Goal: Transaction & Acquisition: Purchase product/service

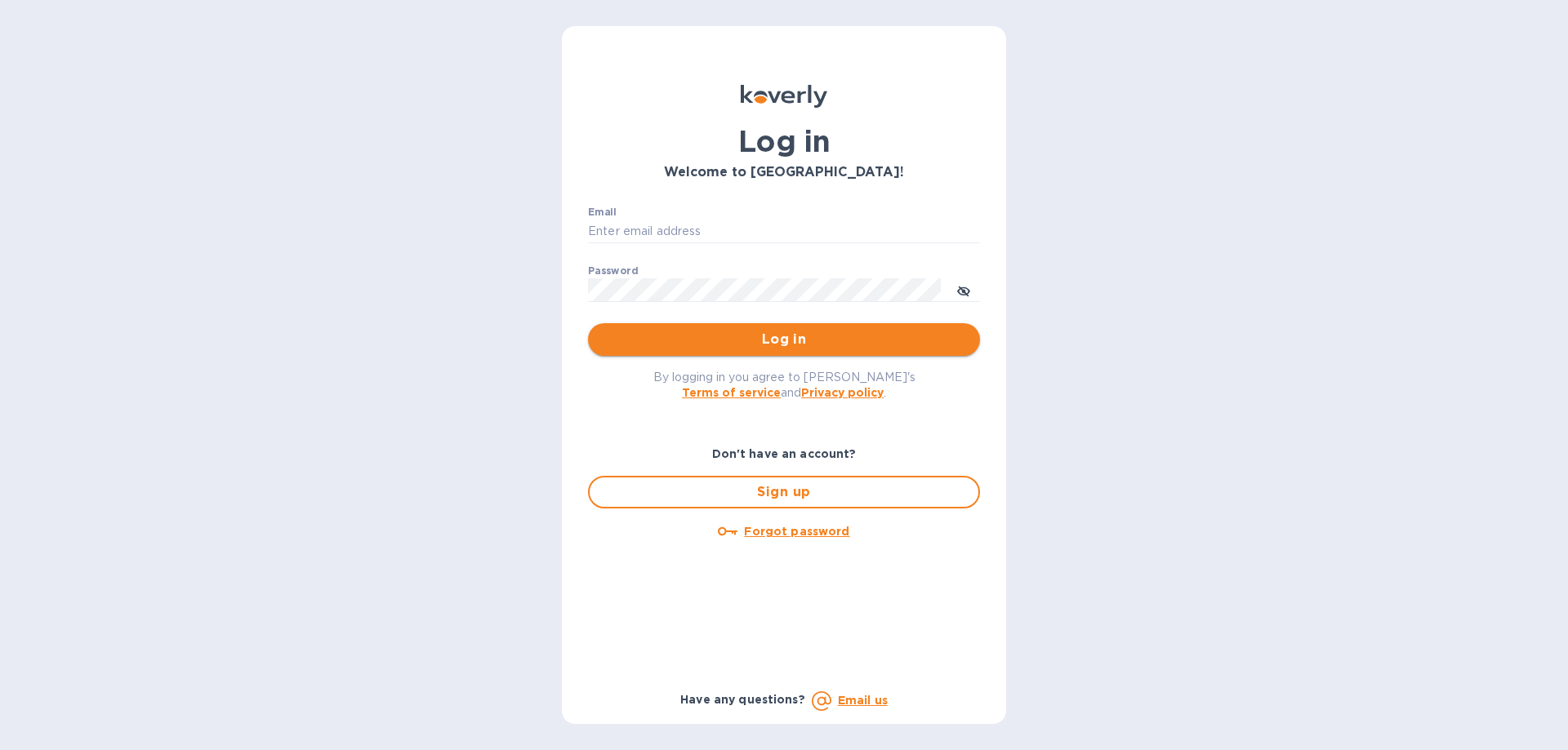
type input "[EMAIL_ADDRESS][DOMAIN_NAME]"
click at [791, 337] on span "Log in" at bounding box center [784, 340] width 366 height 20
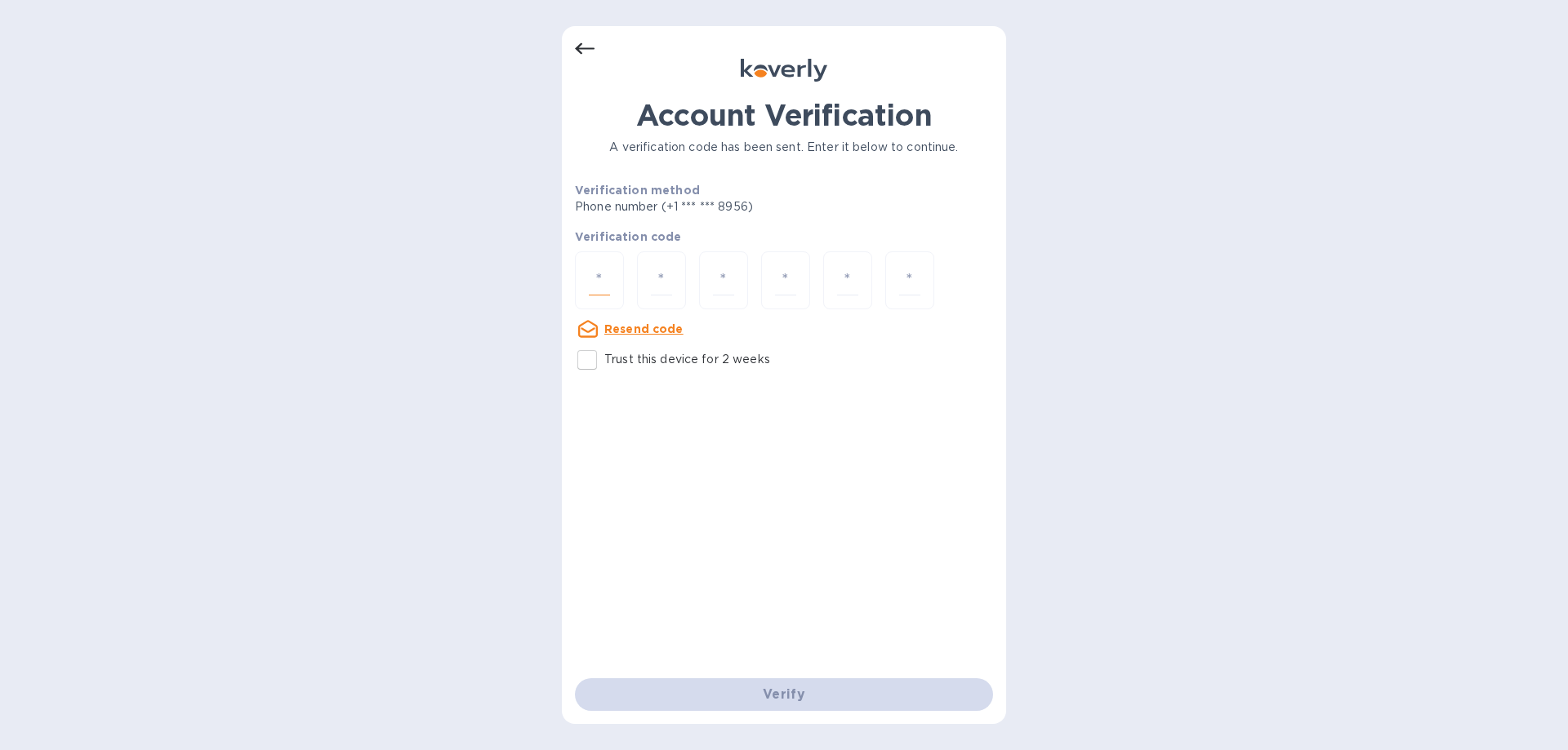
click at [608, 278] on input "number" at bounding box center [598, 281] width 21 height 30
type input "6"
type input "8"
type input "1"
type input "9"
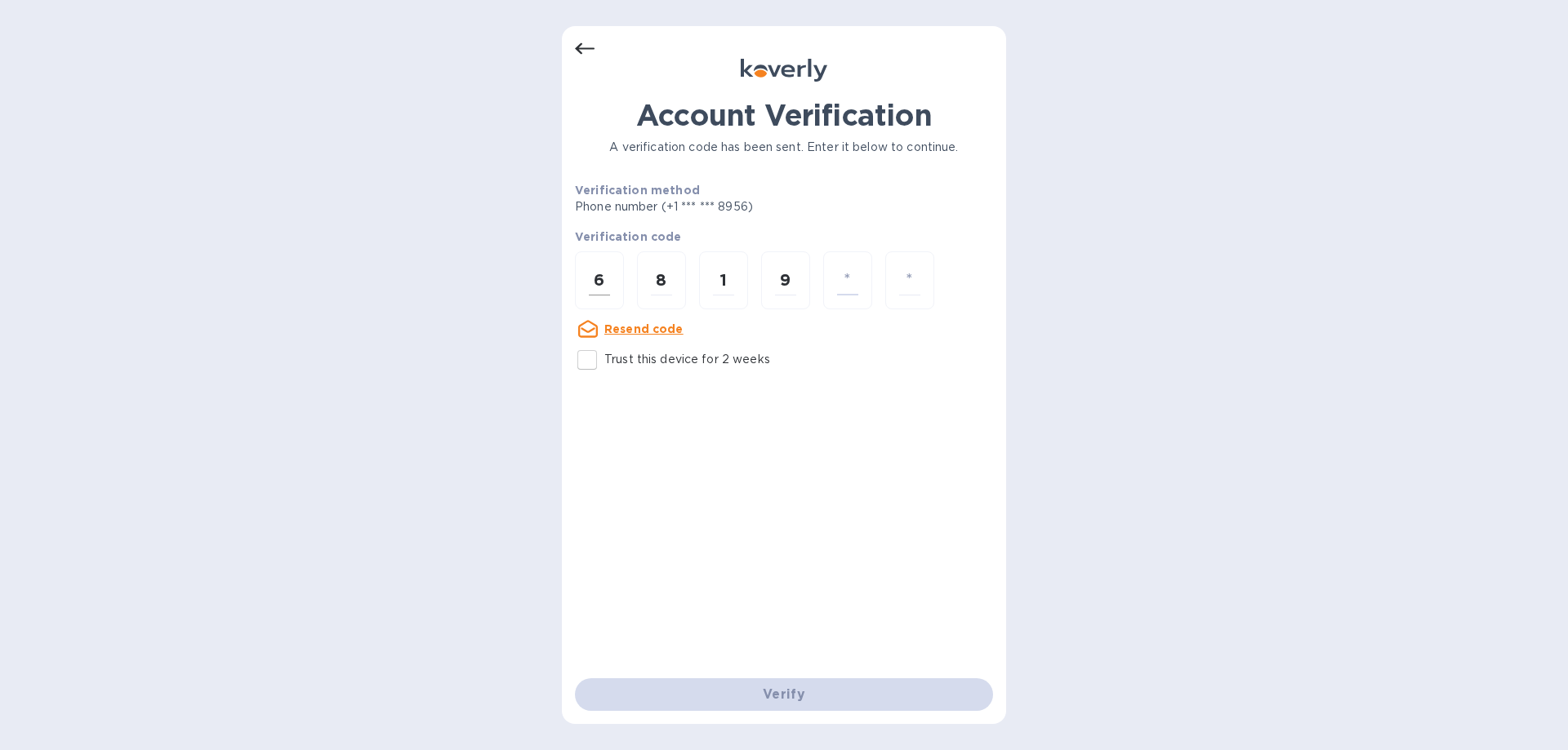
type input "8"
type input "7"
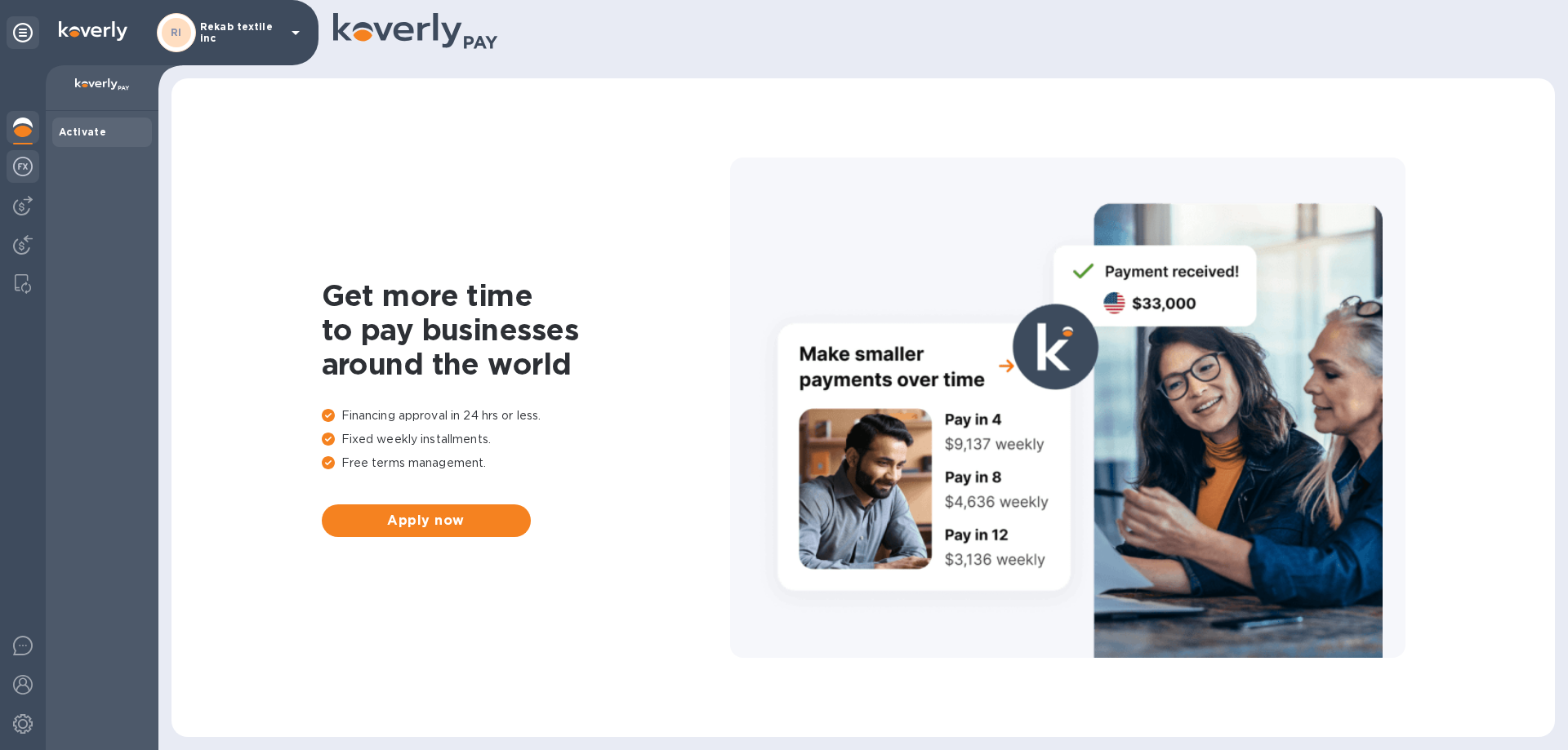
click at [20, 169] on img at bounding box center [23, 167] width 20 height 20
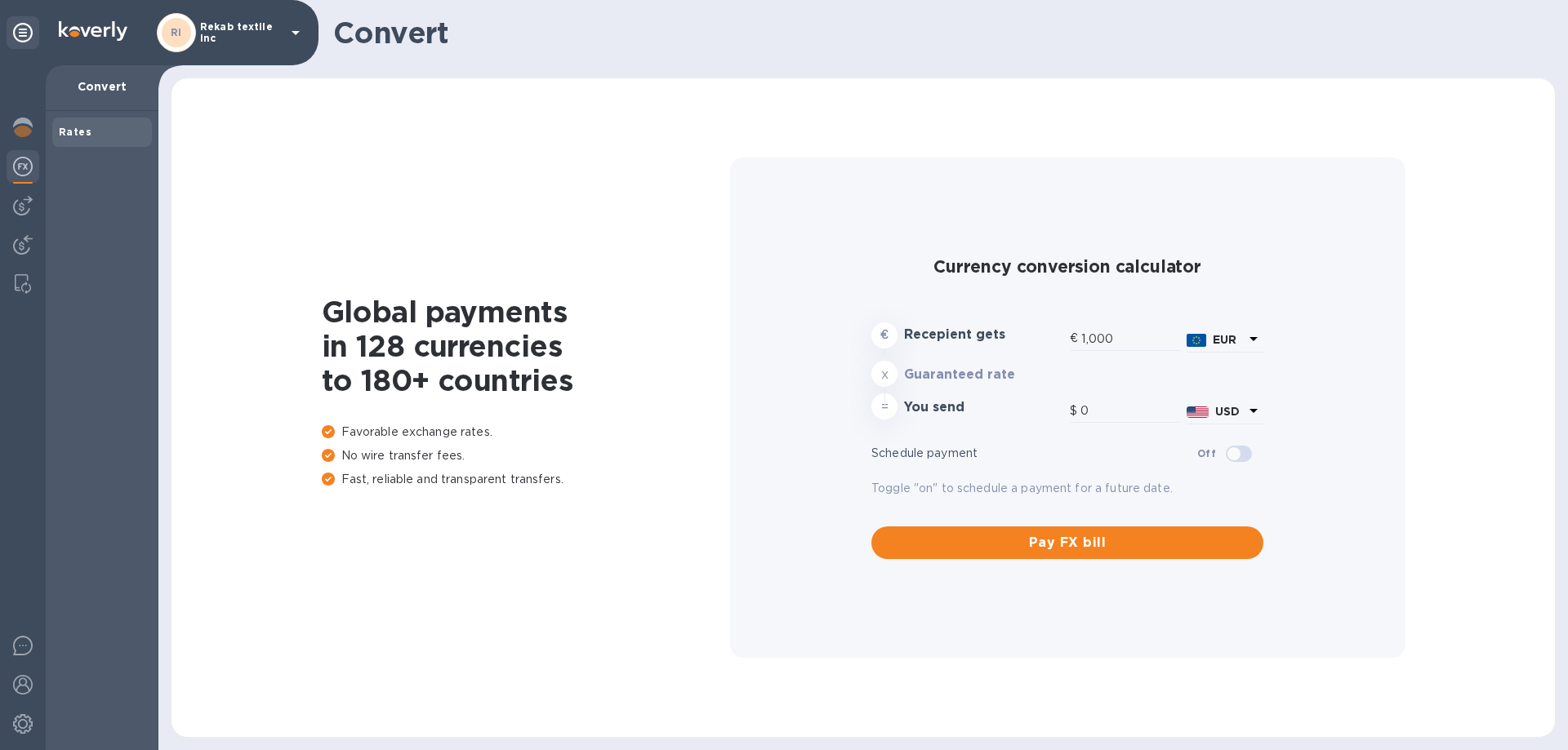
type input "1,180.99"
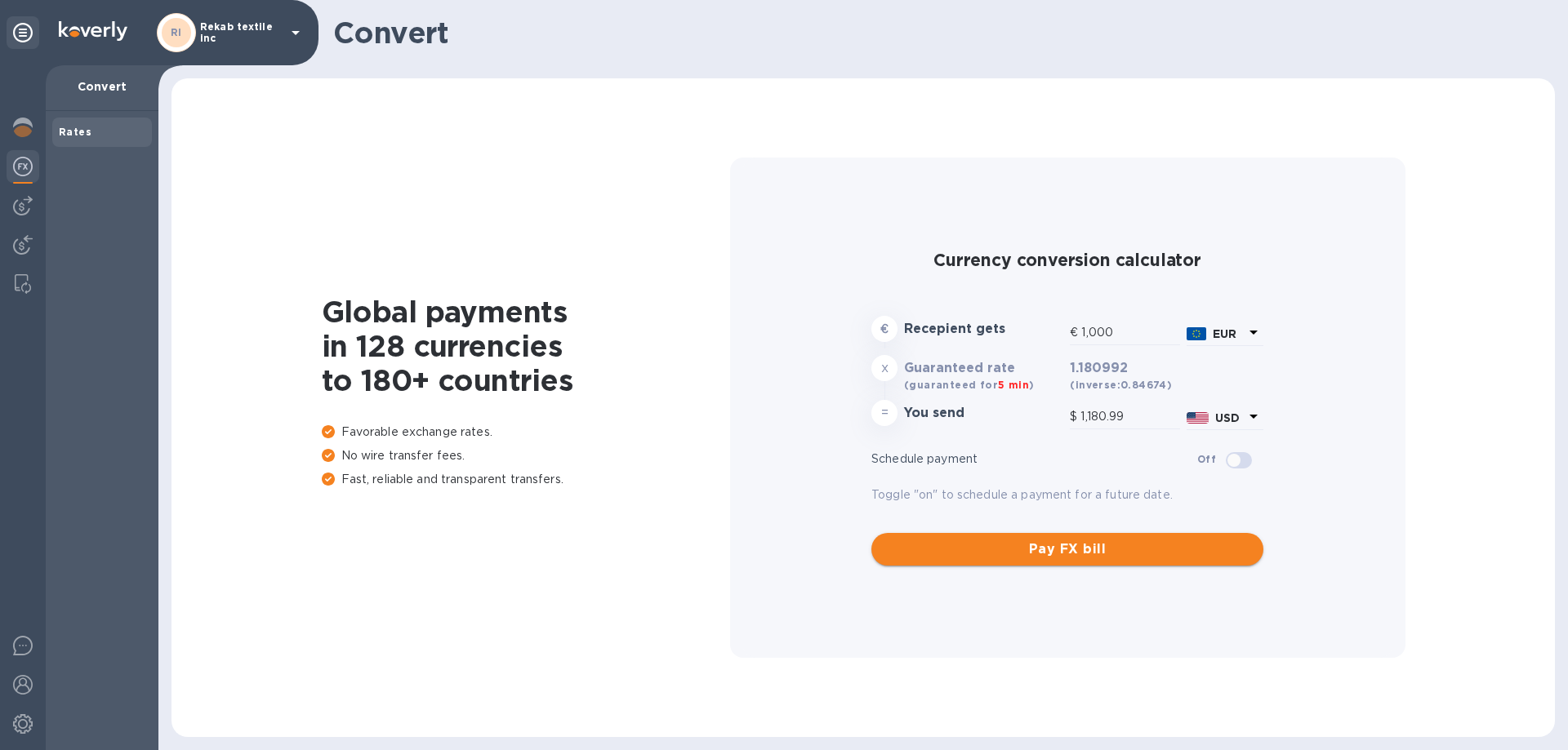
click at [1042, 551] on span "Pay FX bill" at bounding box center [1067, 549] width 366 height 20
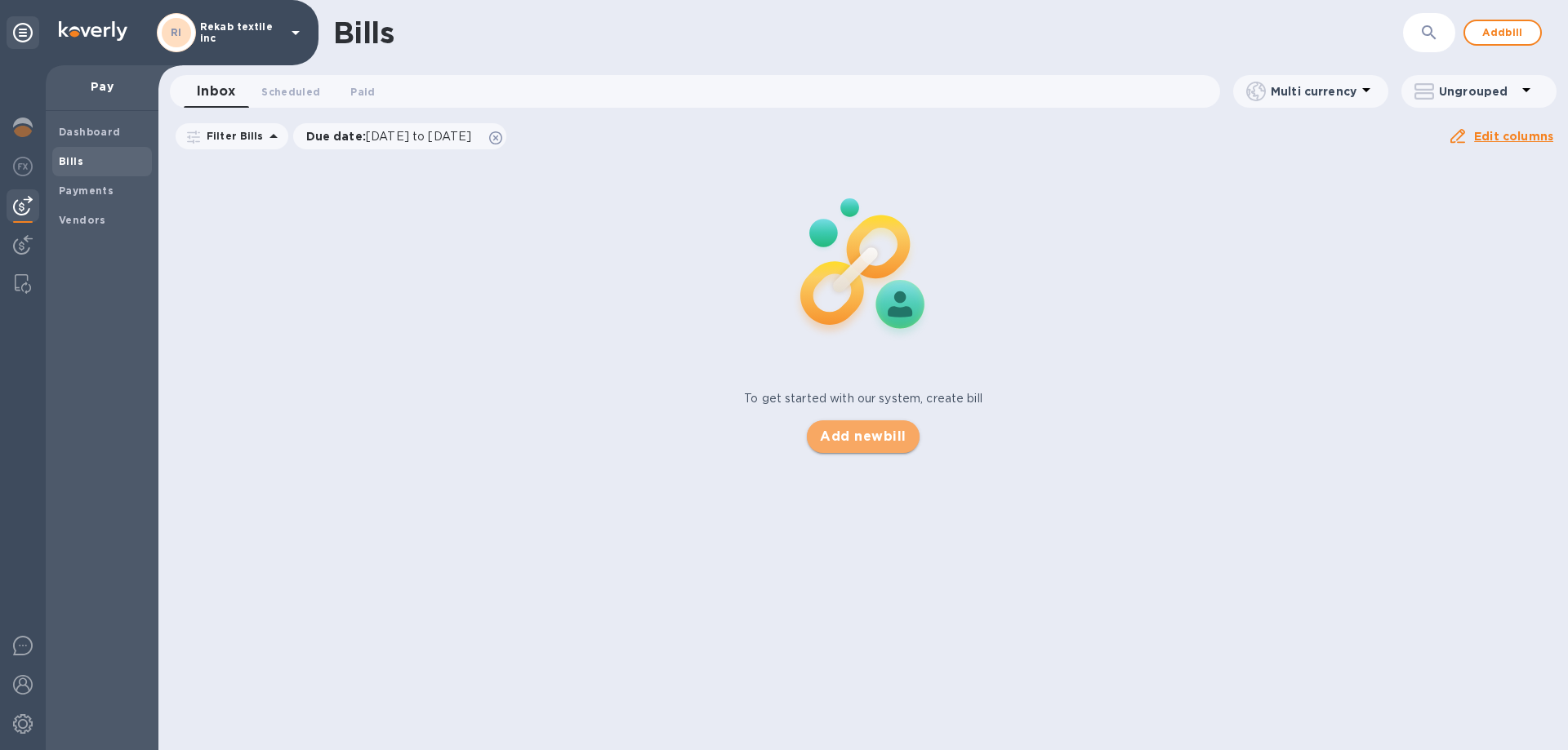
click at [875, 437] on span "Add new bill" at bounding box center [863, 437] width 86 height 20
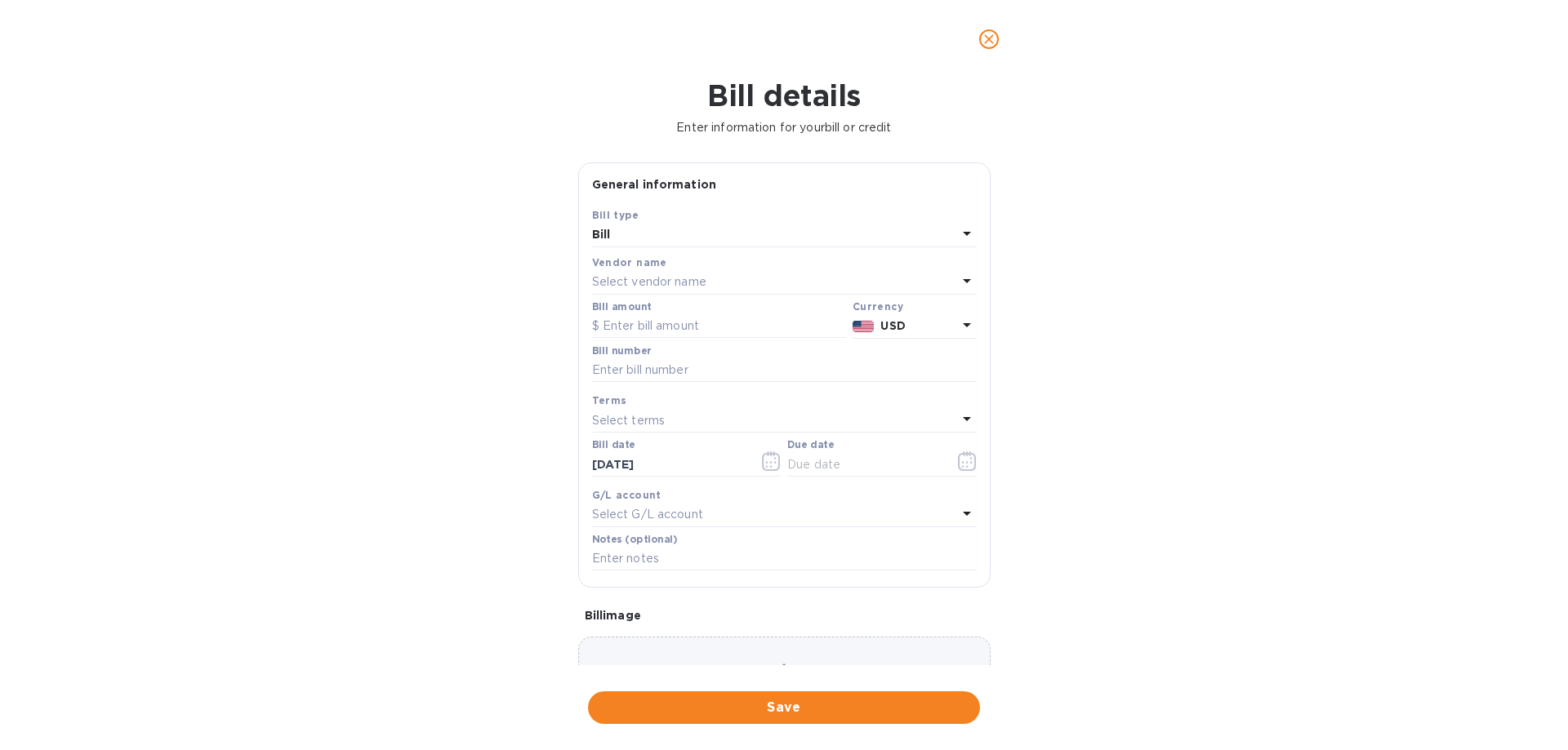
click at [653, 280] on p "Select vendor name" at bounding box center [649, 282] width 114 height 17
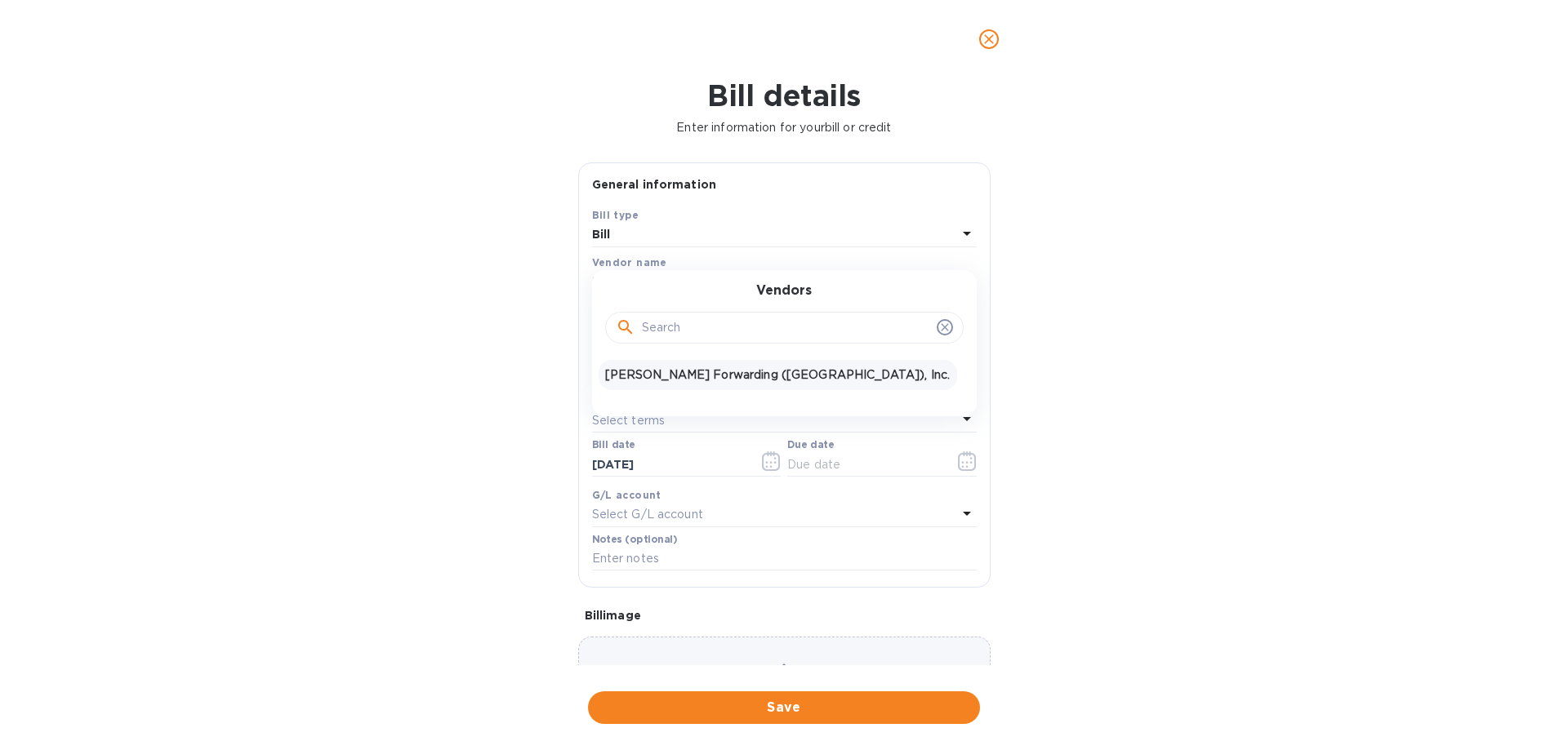
click at [656, 375] on p "[PERSON_NAME] Forwarding ([GEOGRAPHIC_DATA]), Inc." at bounding box center [778, 375] width 346 height 17
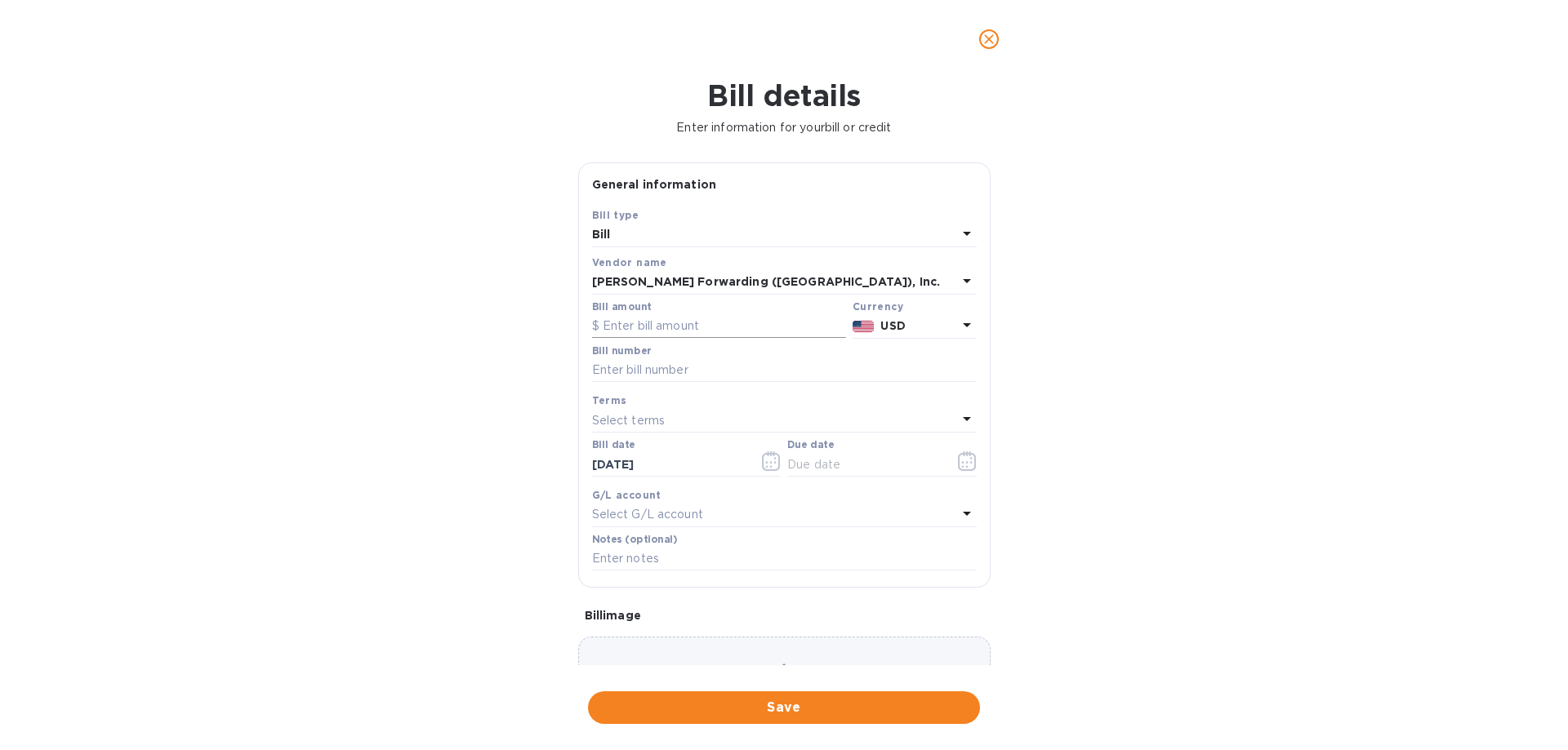
click at [647, 325] on input "text" at bounding box center [719, 327] width 254 height 25
type input "1,514.37"
click at [647, 373] on input "text" at bounding box center [784, 371] width 385 height 25
type input "clt503348303"
click at [964, 418] on icon at bounding box center [967, 419] width 20 height 20
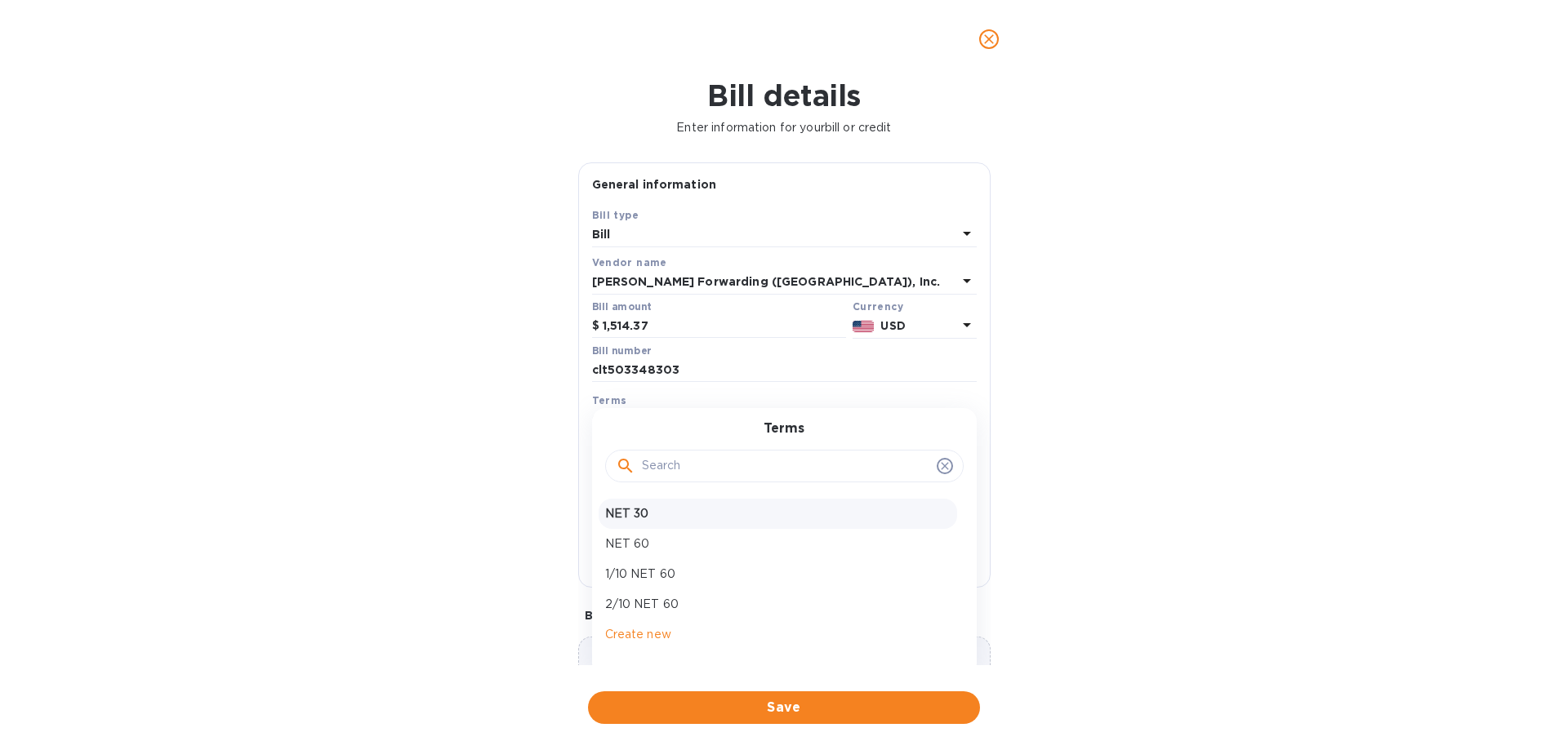
click at [641, 511] on p "NET 30" at bounding box center [778, 513] width 346 height 17
click at [768, 461] on icon "button" at bounding box center [771, 461] width 19 height 20
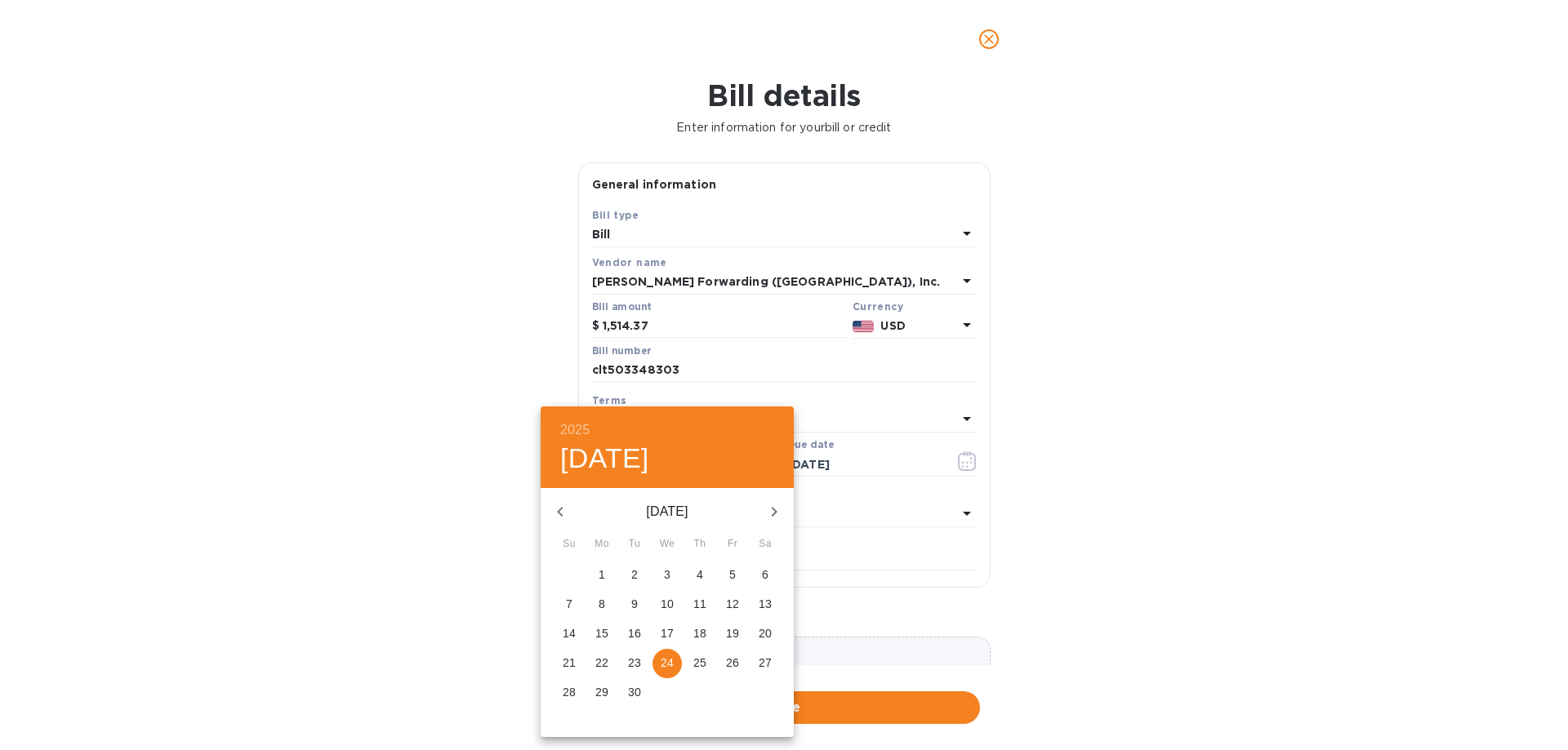
click at [960, 463] on div at bounding box center [784, 375] width 1568 height 750
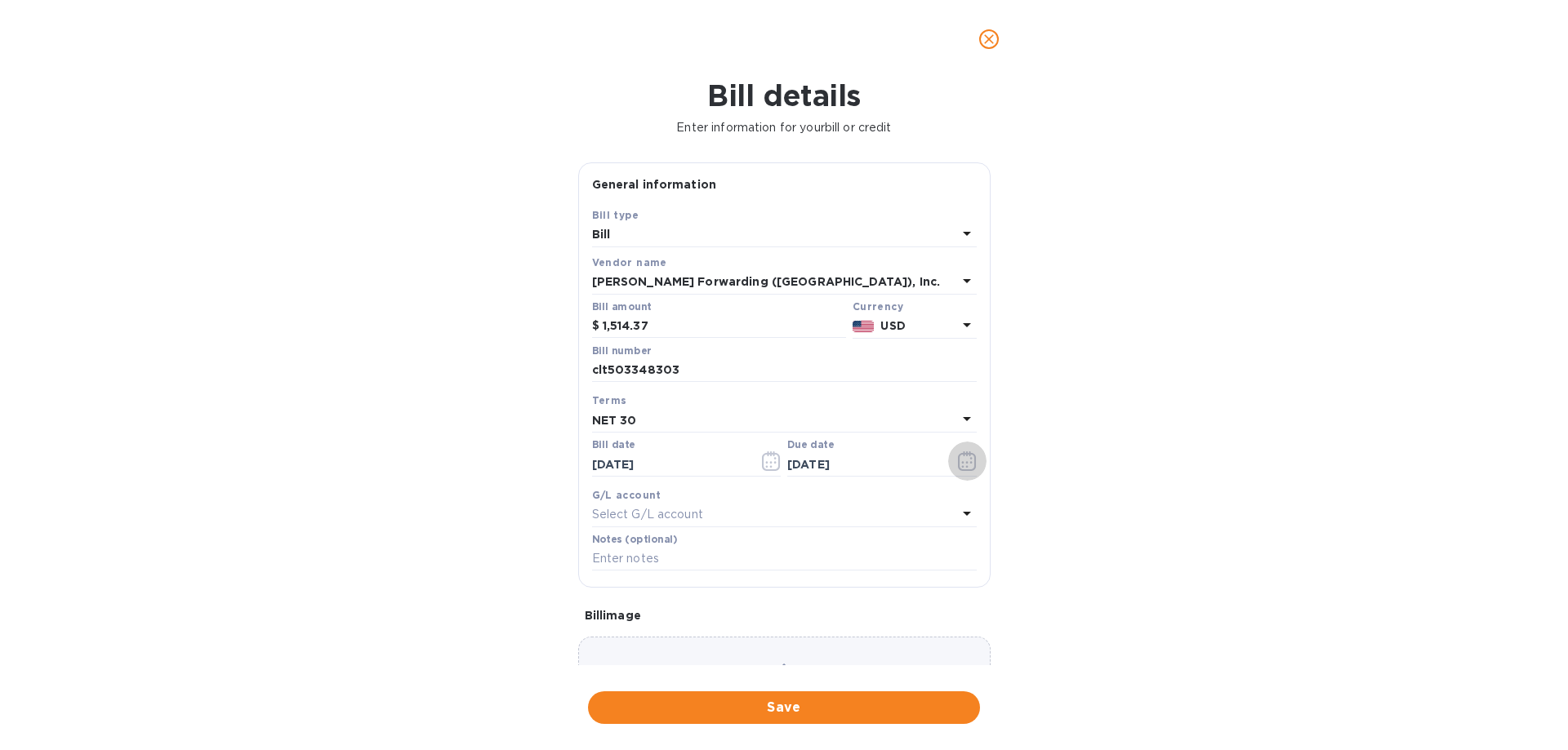
click at [965, 463] on icon "button" at bounding box center [966, 462] width 2 height 2
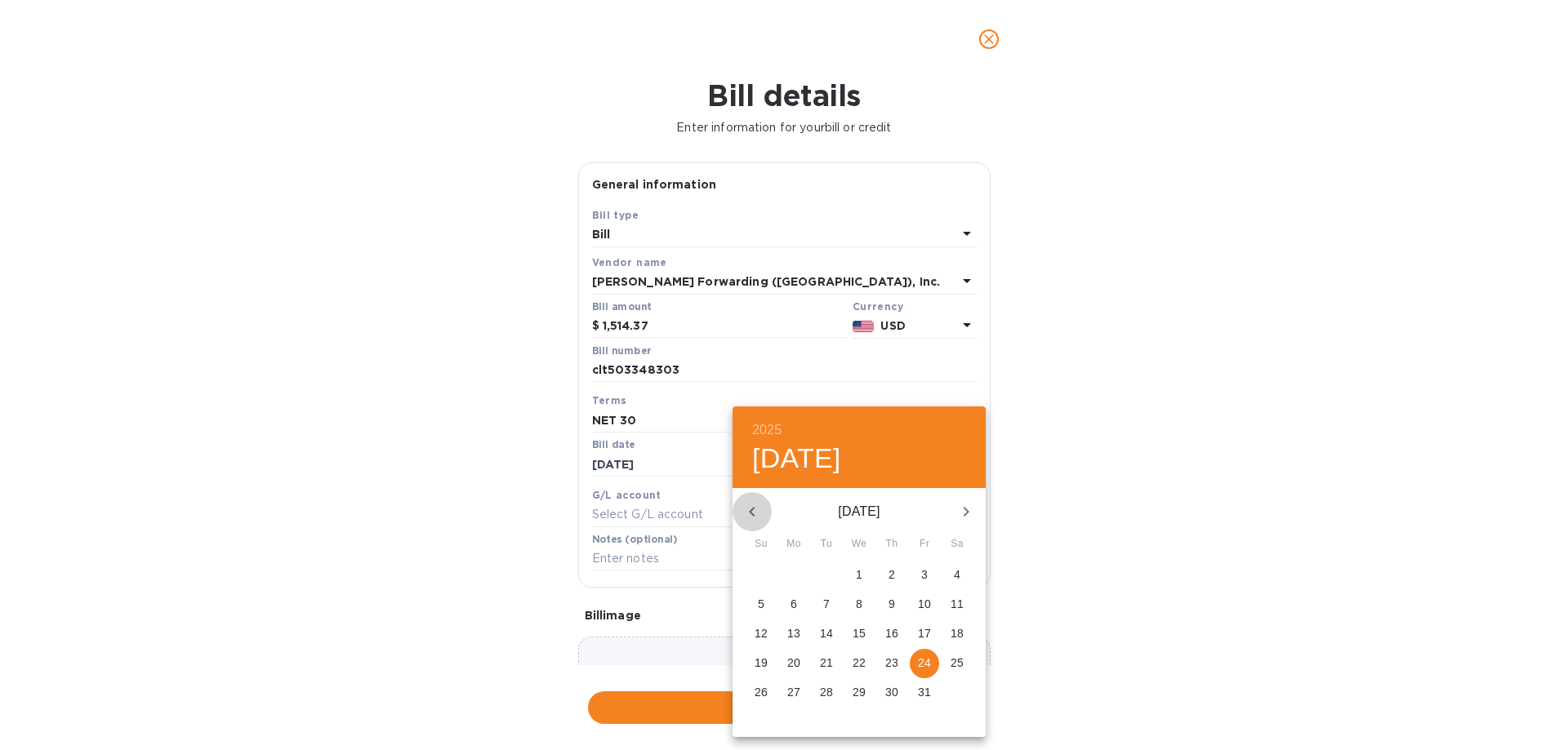
click at [756, 510] on icon "button" at bounding box center [752, 512] width 20 height 20
click at [858, 661] on p "24" at bounding box center [859, 663] width 13 height 16
type input "[DATE]"
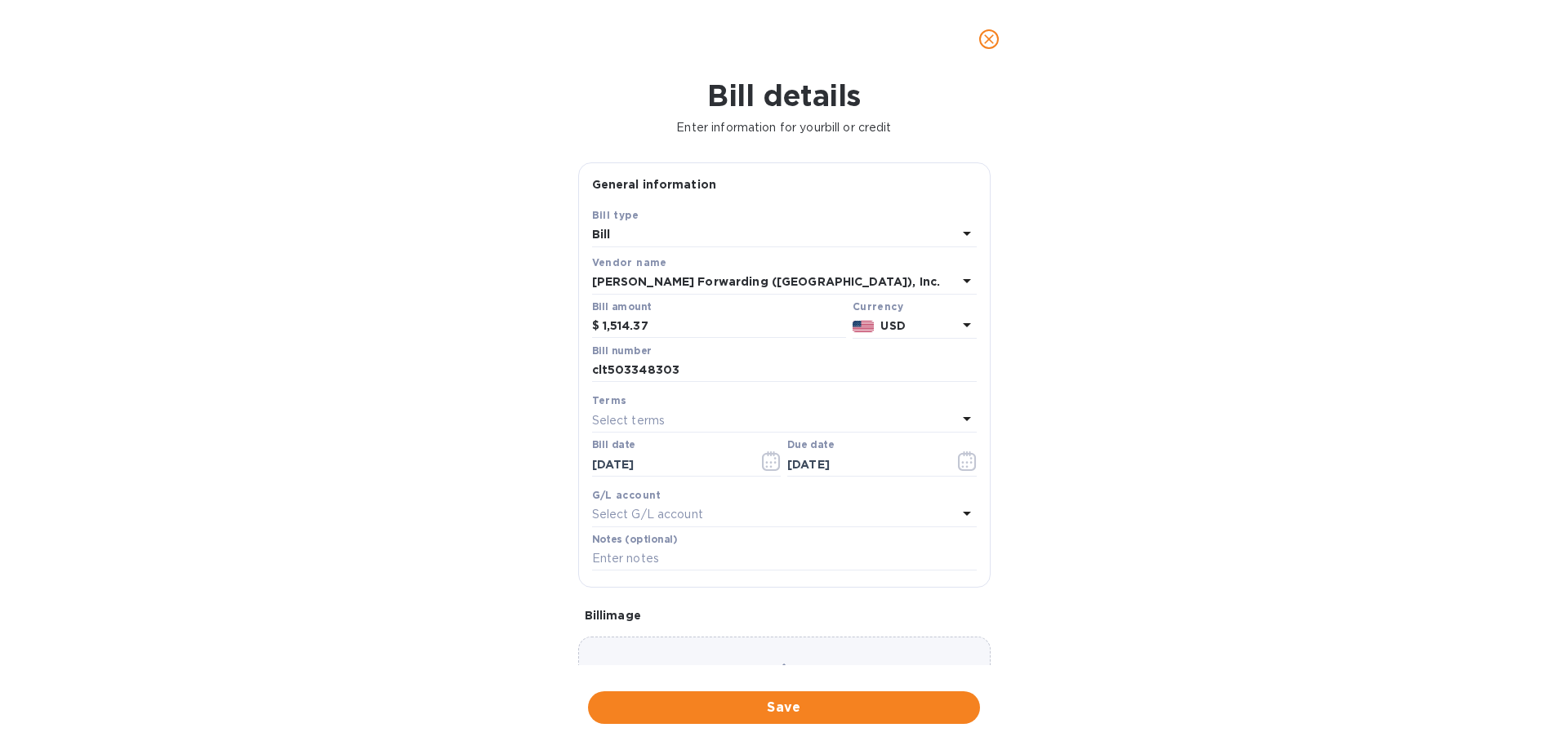
click at [642, 518] on p "Select G/L account" at bounding box center [647, 514] width 111 height 17
click at [643, 517] on div "Accounts" at bounding box center [784, 551] width 346 height 70
click at [851, 496] on div "G/L account" at bounding box center [784, 494] width 385 height 17
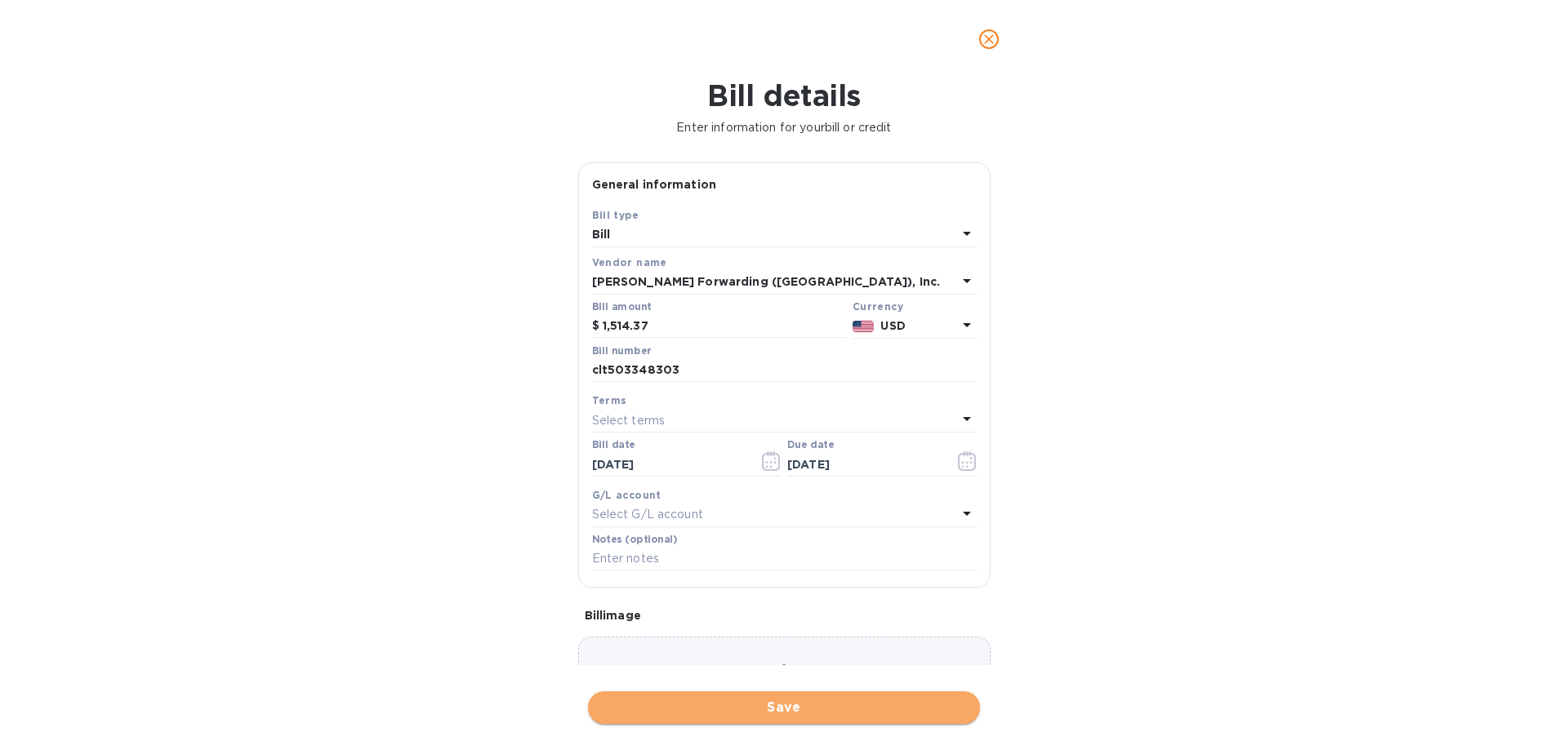
click at [776, 710] on span "Save" at bounding box center [784, 708] width 366 height 20
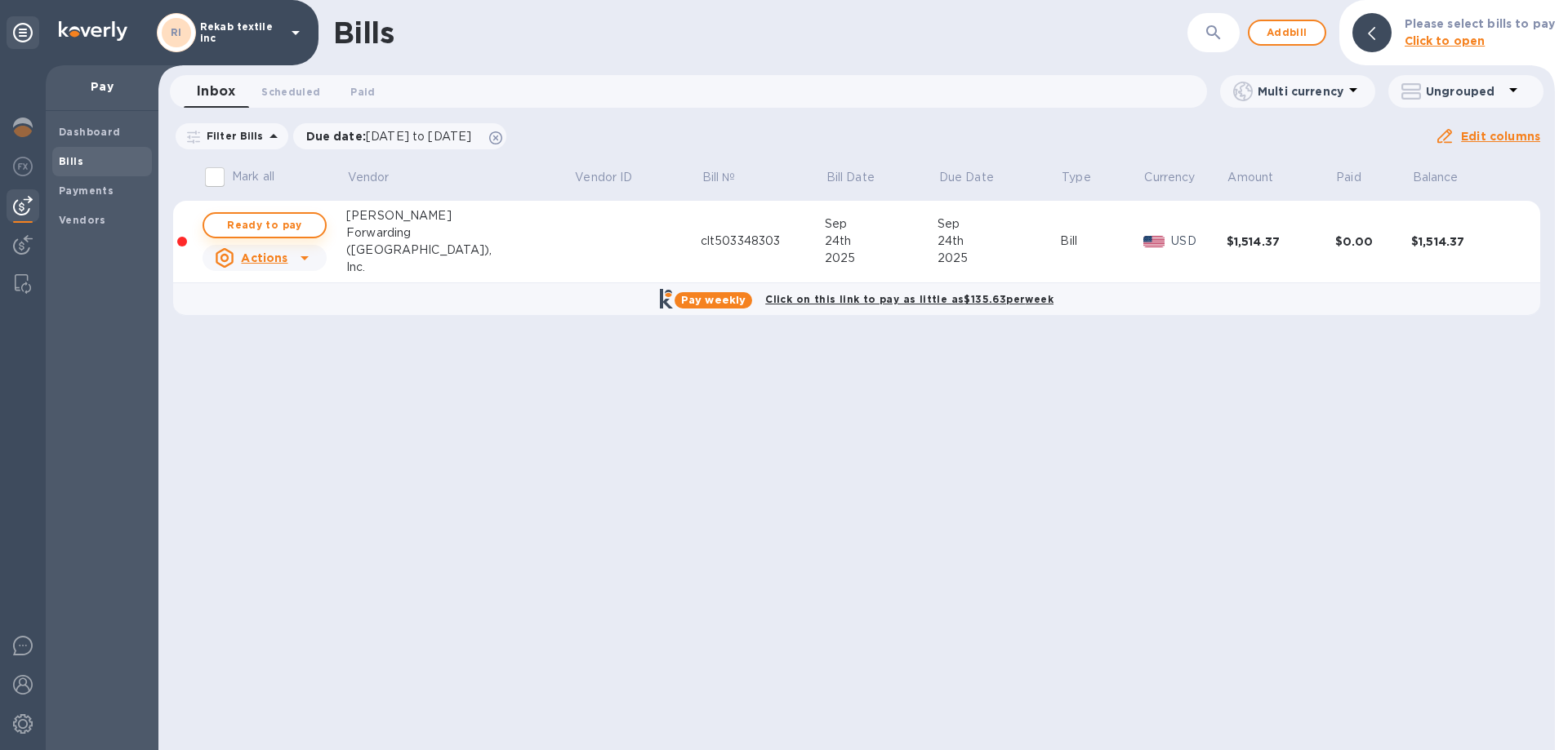
click at [285, 226] on span "Ready to pay" at bounding box center [264, 226] width 95 height 20
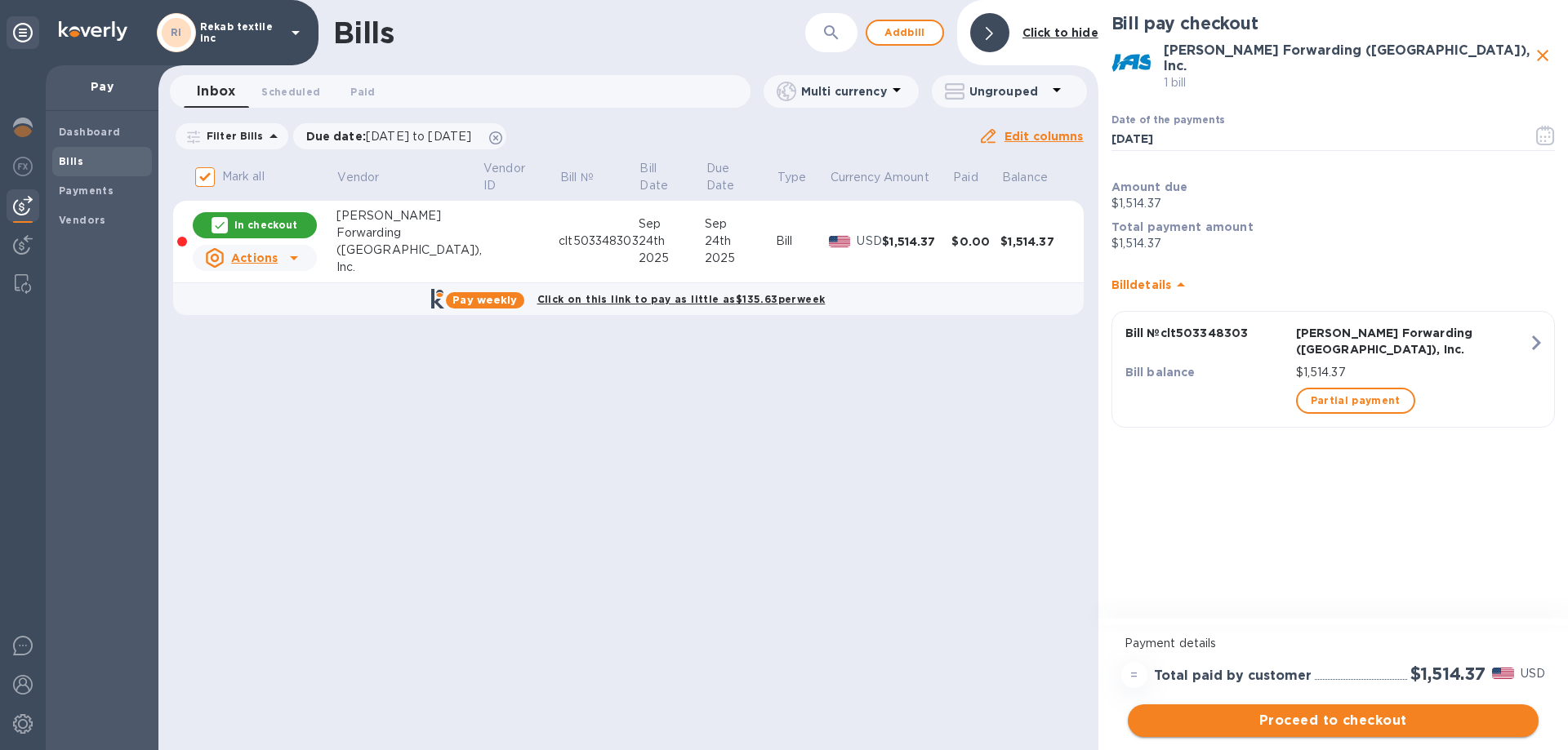
click at [1301, 719] on span "Proceed to checkout" at bounding box center [1332, 721] width 385 height 20
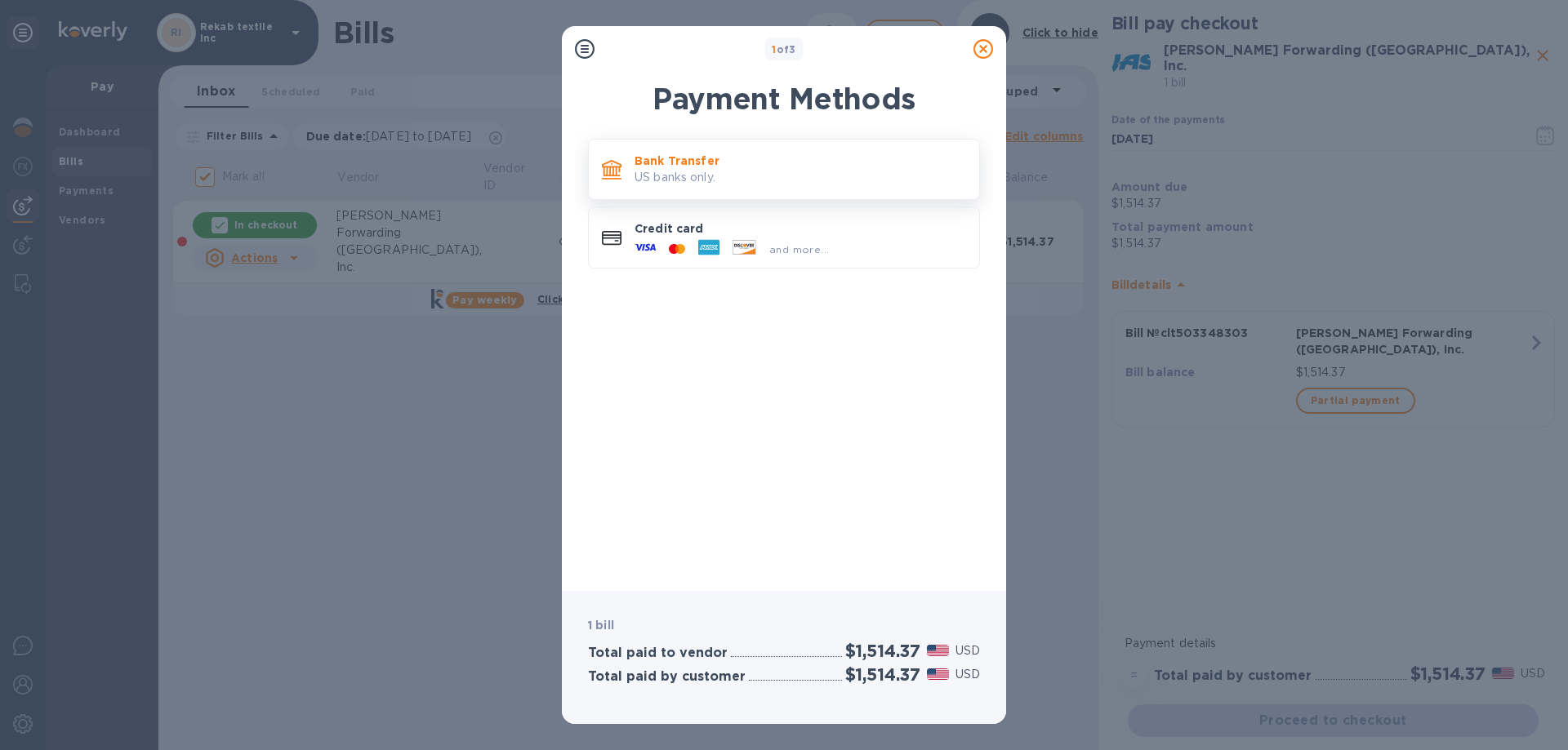
click at [622, 171] on div at bounding box center [611, 170] width 33 height 33
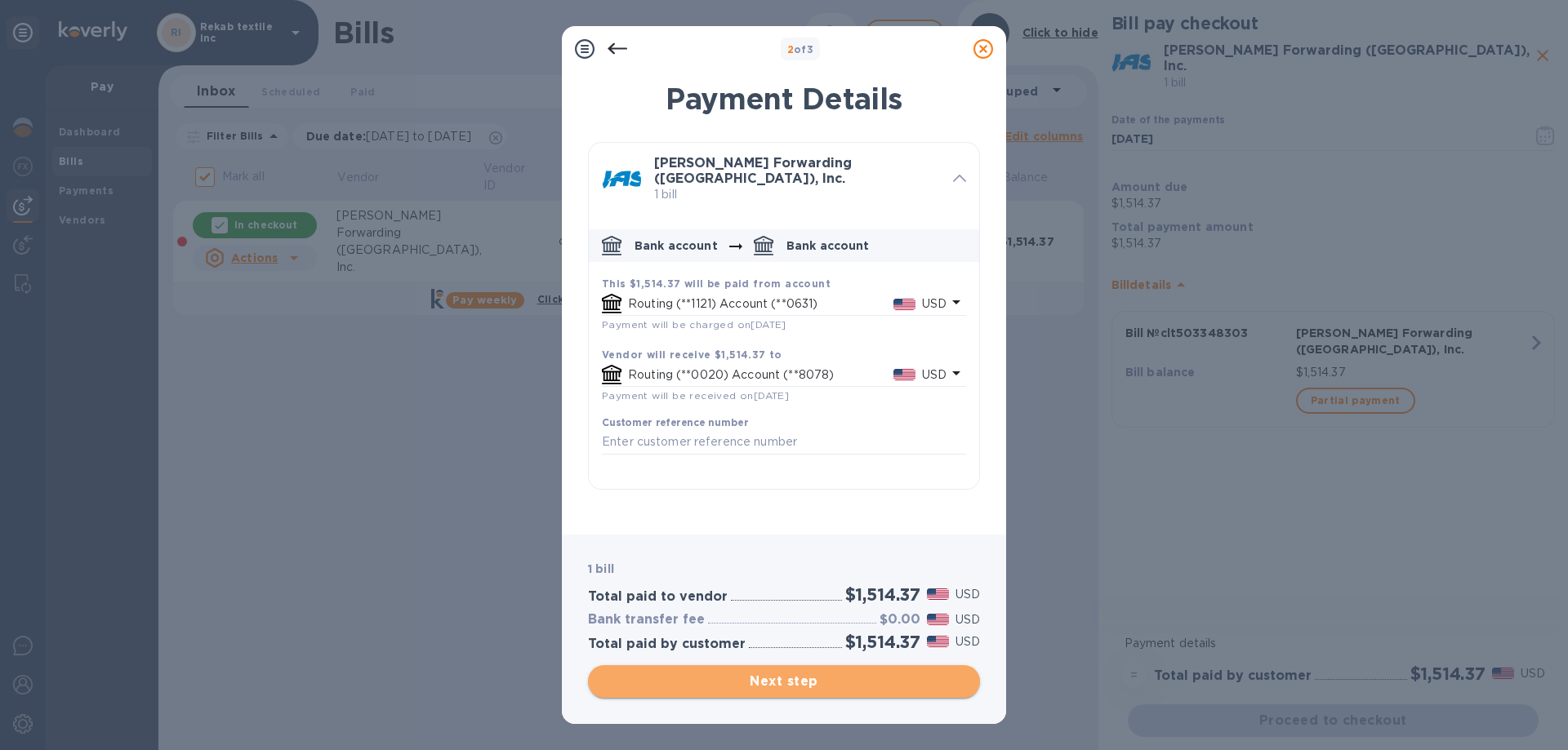
click at [792, 689] on span "Next step" at bounding box center [784, 682] width 366 height 20
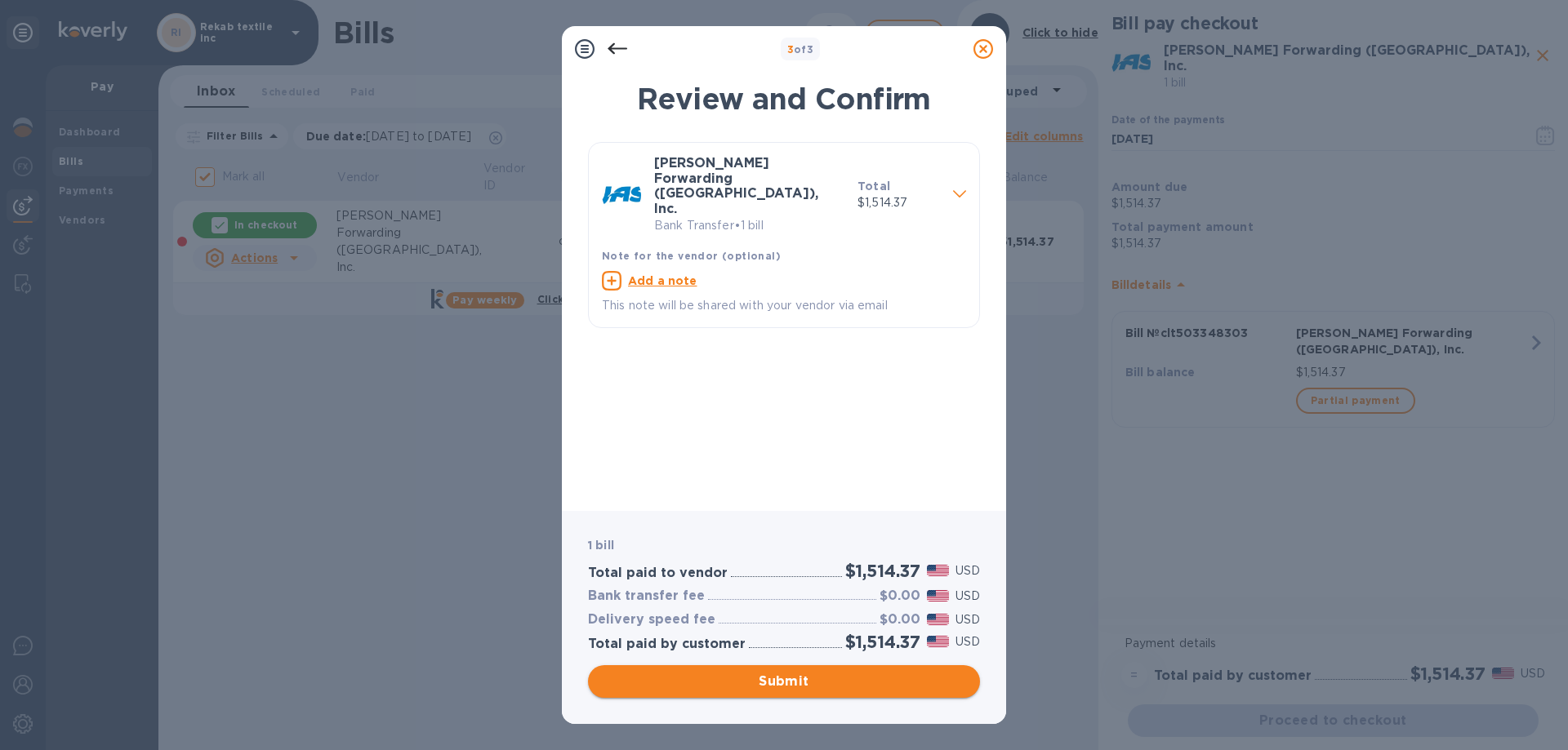
click at [791, 686] on span "Submit" at bounding box center [784, 682] width 366 height 20
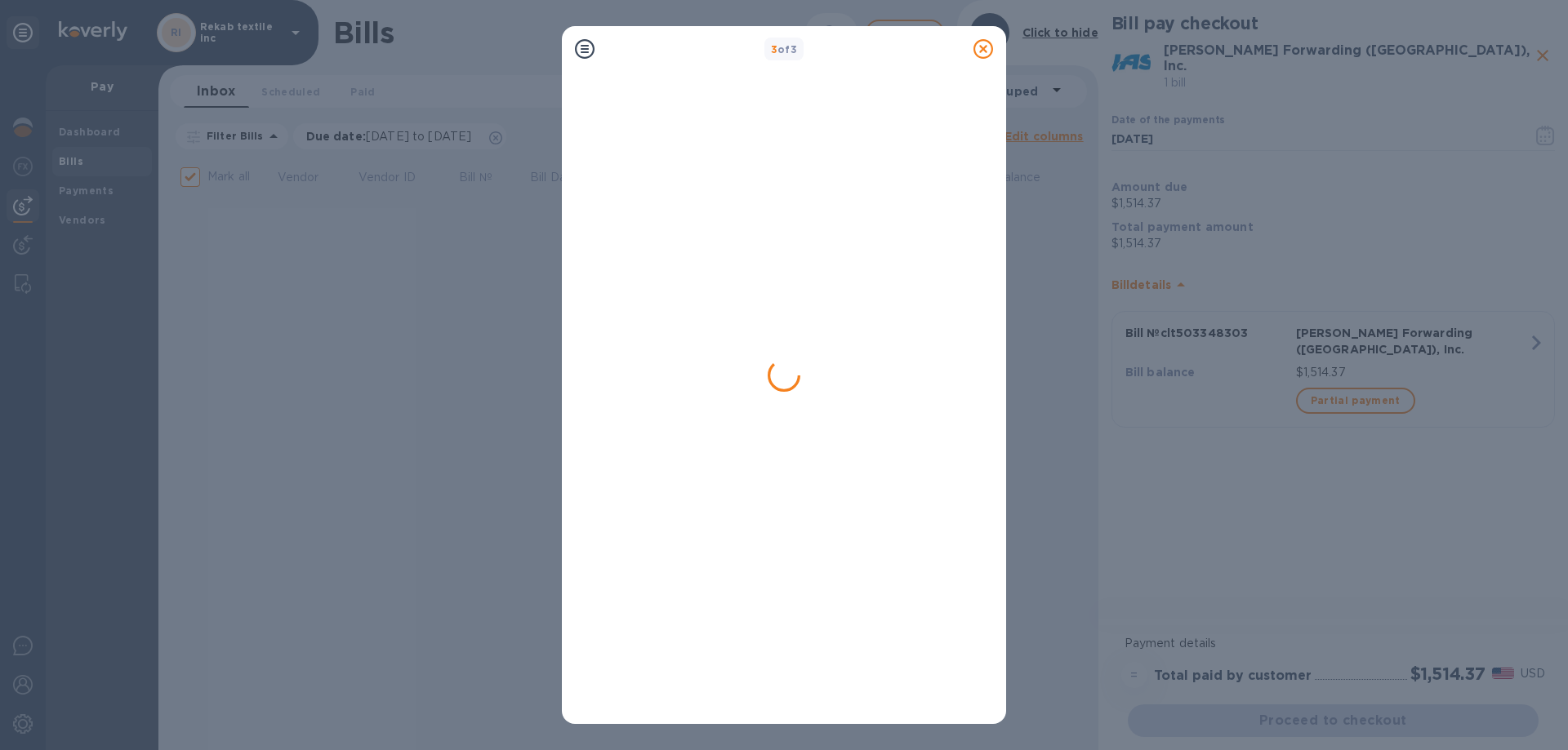
checkbox input "false"
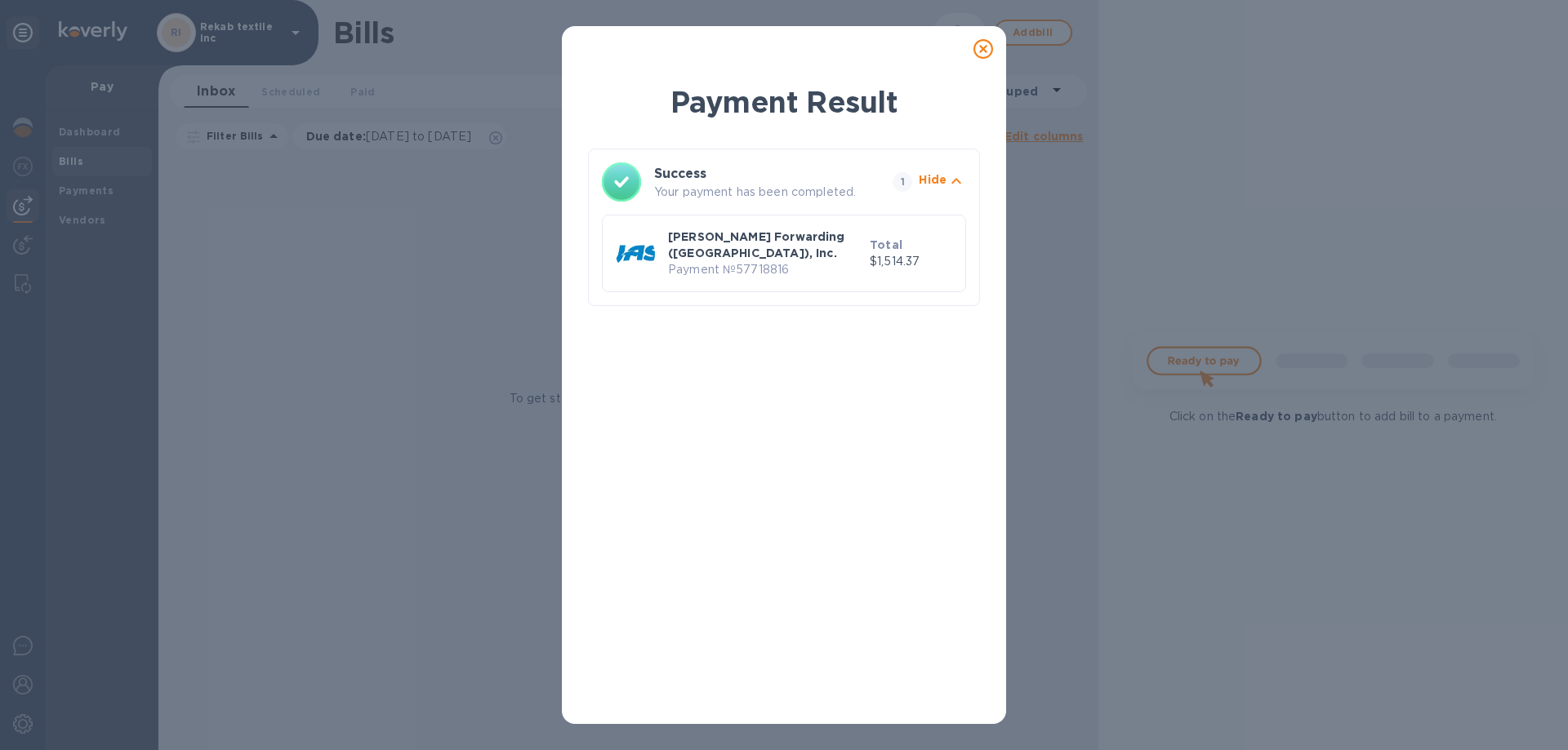
click at [984, 45] on icon at bounding box center [984, 49] width 20 height 20
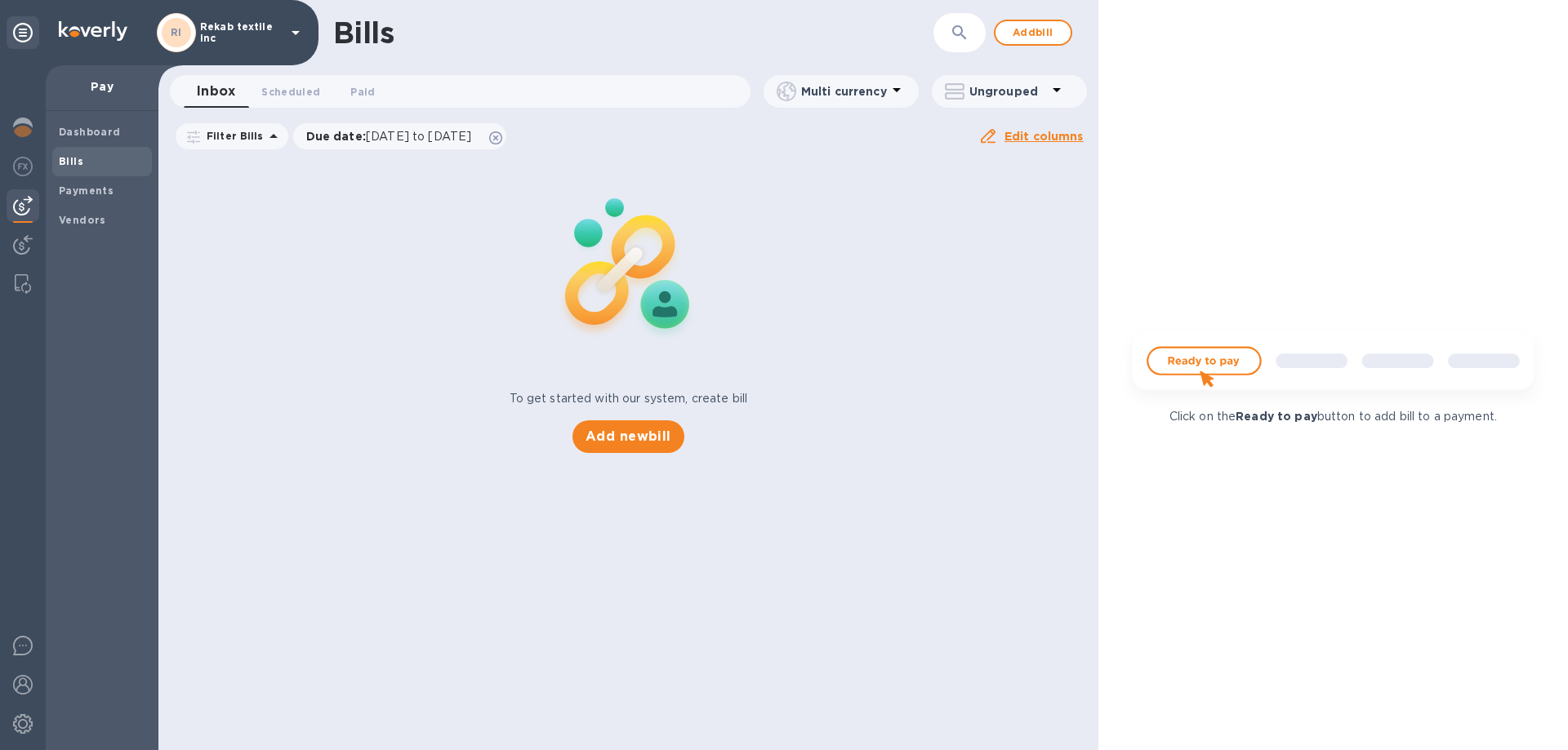
click at [291, 29] on icon at bounding box center [296, 33] width 20 height 20
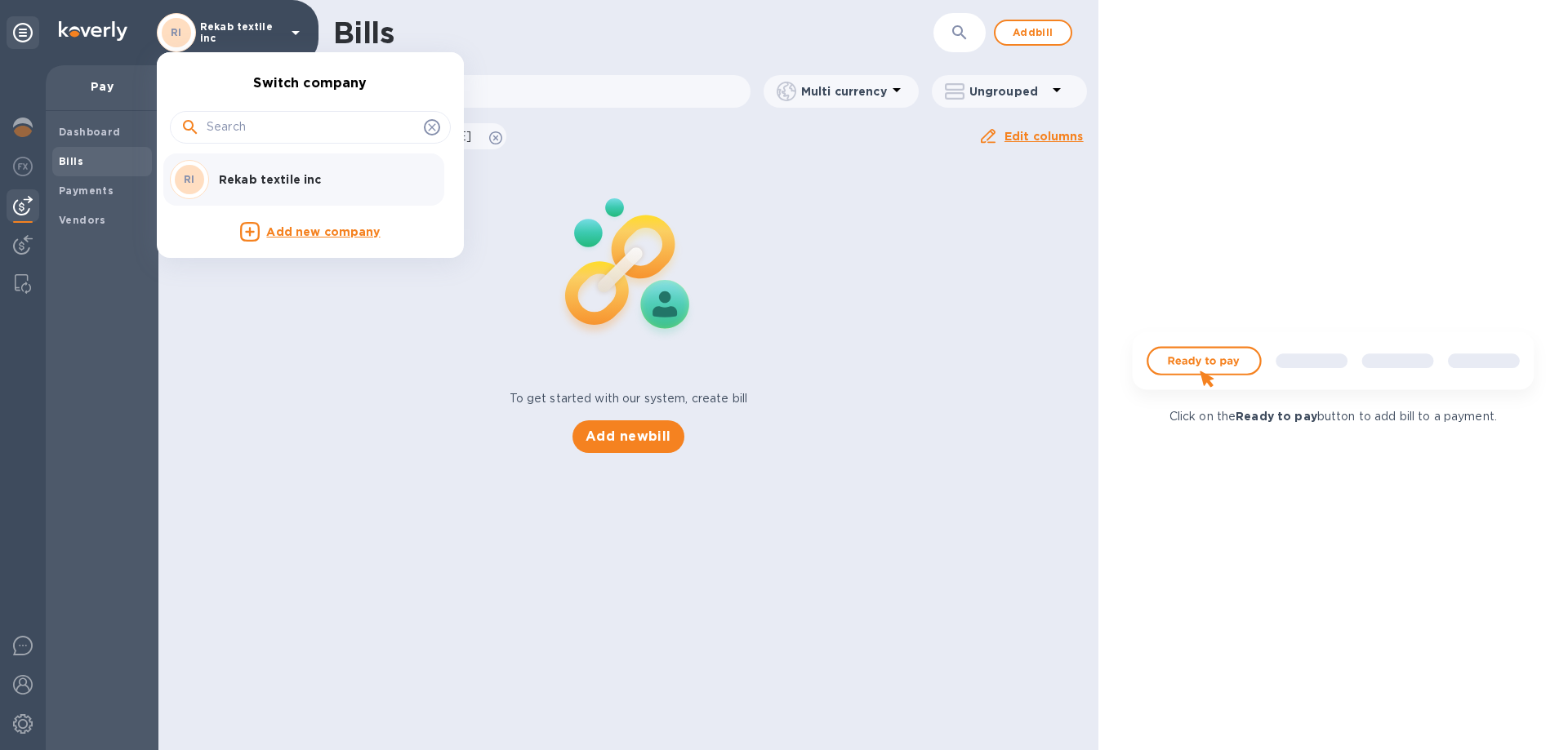
click at [291, 29] on div at bounding box center [784, 375] width 1568 height 750
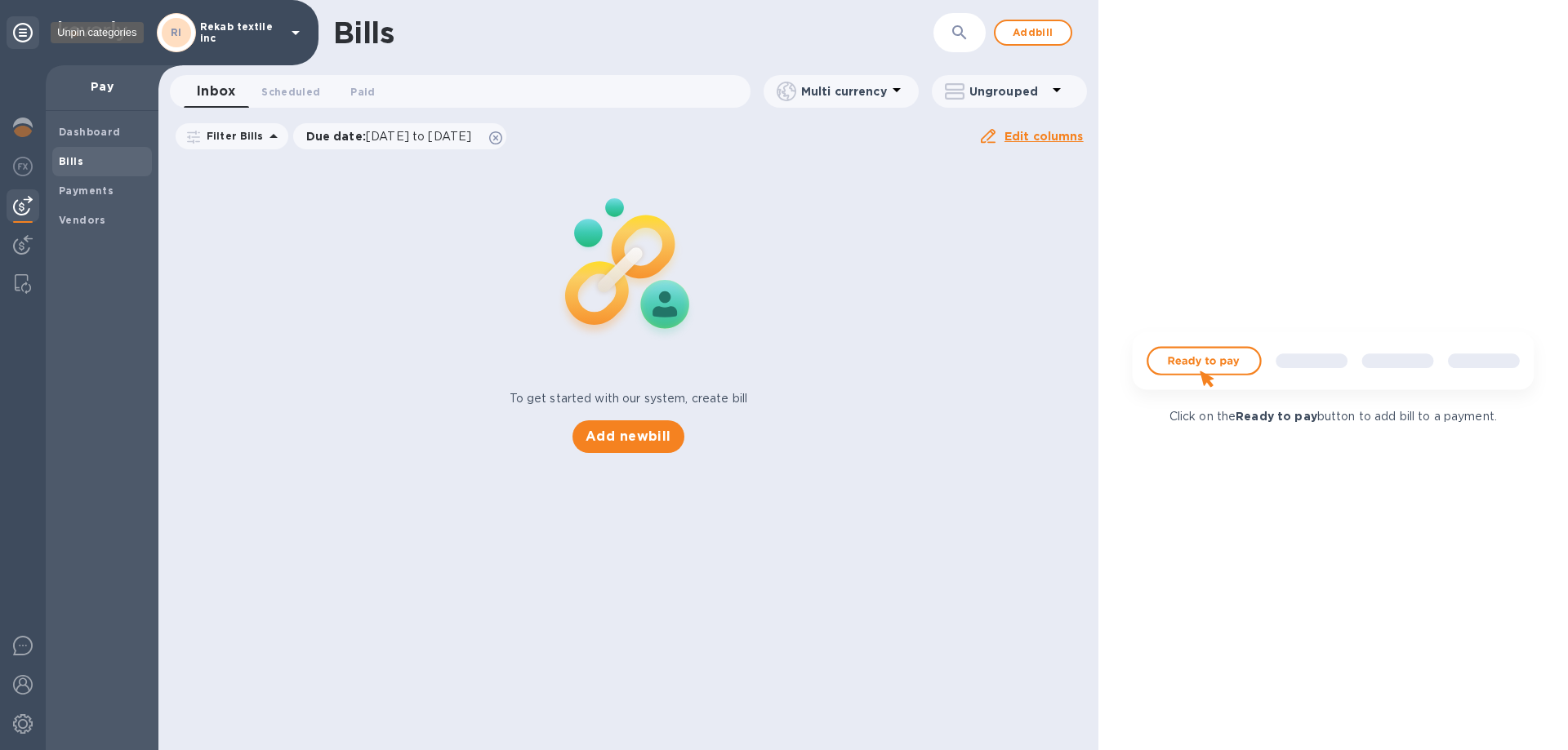
click at [25, 34] on icon at bounding box center [23, 33] width 20 height 20
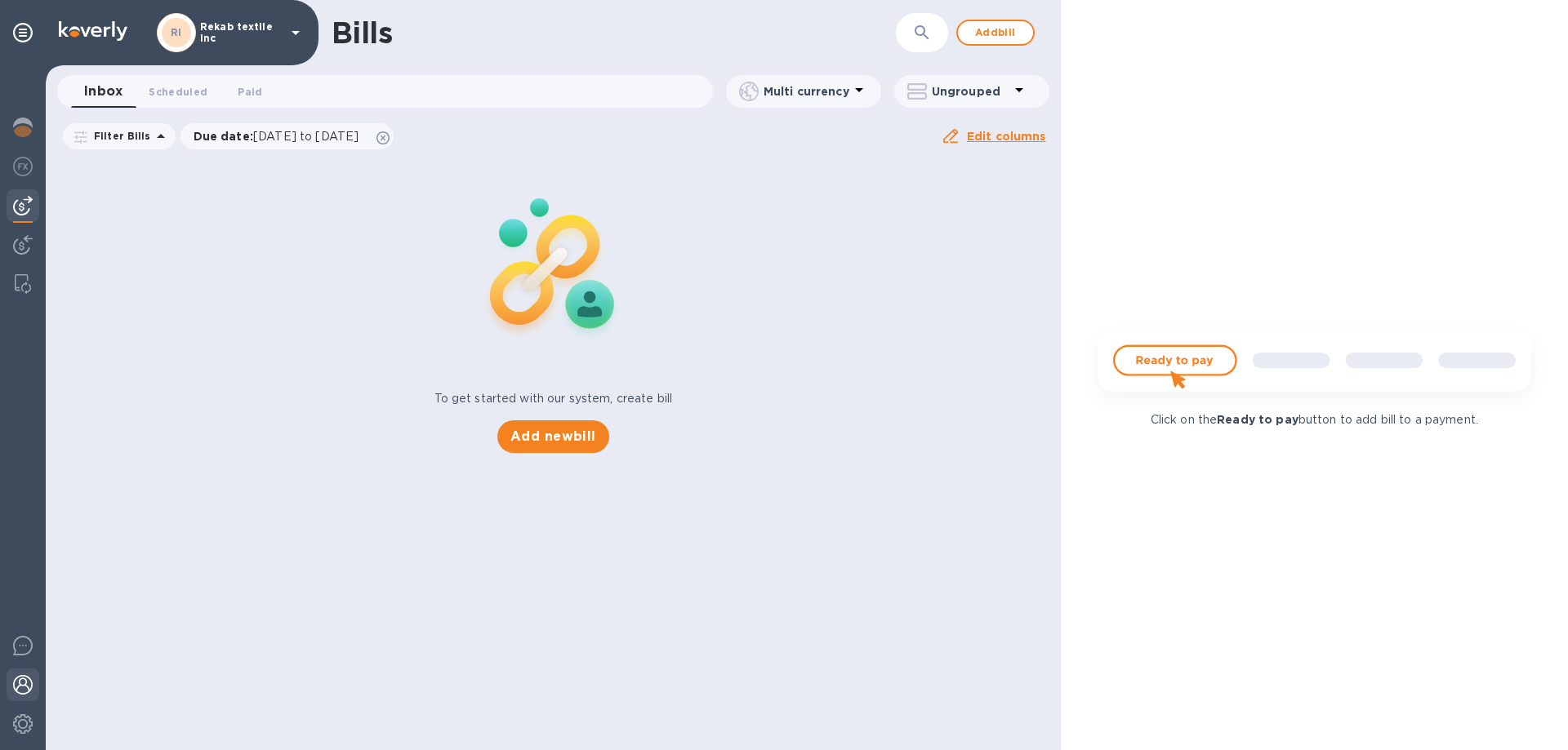
click at [21, 687] on img at bounding box center [23, 685] width 20 height 20
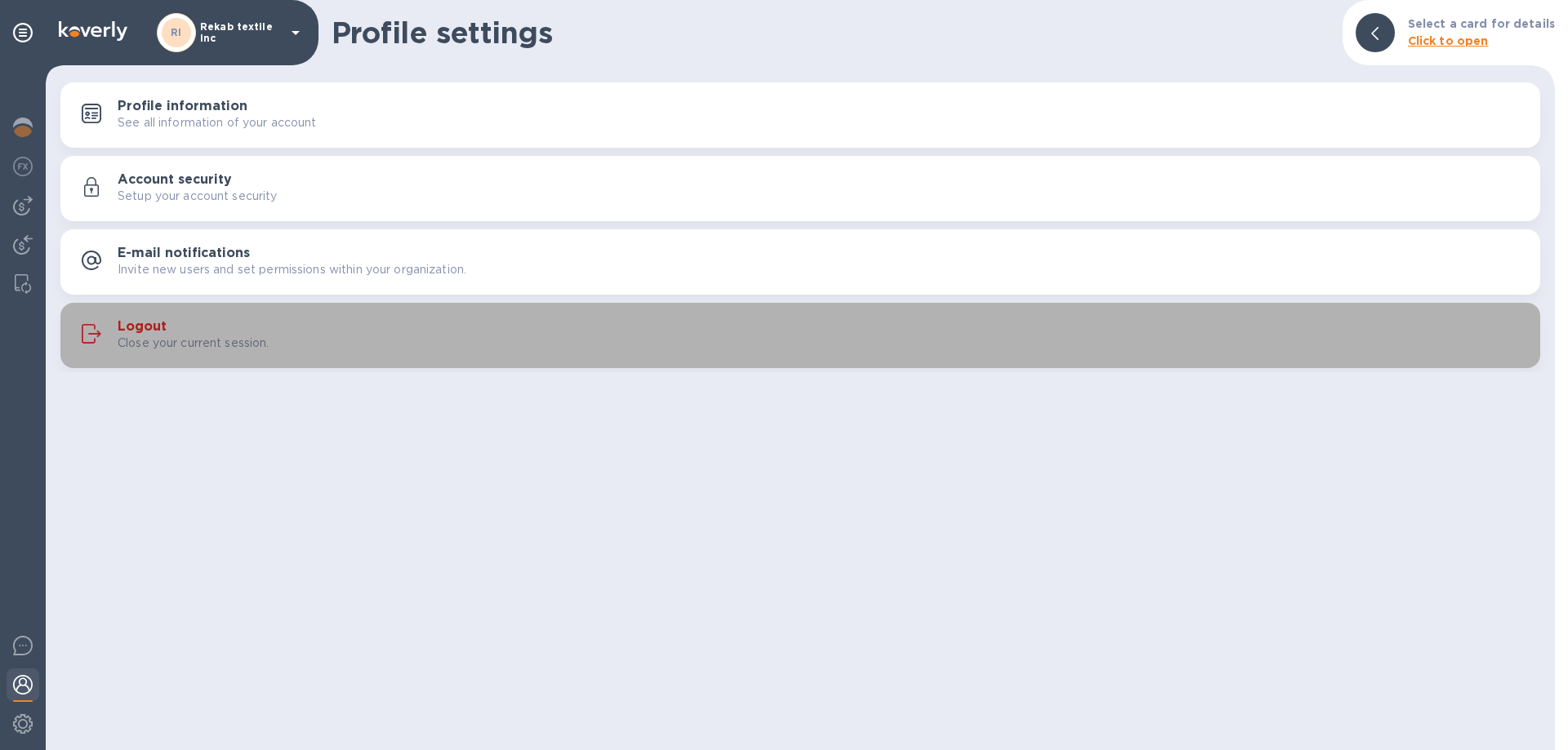
click at [135, 328] on h3 "Logout" at bounding box center [142, 328] width 49 height 16
